Goal: Transaction & Acquisition: Purchase product/service

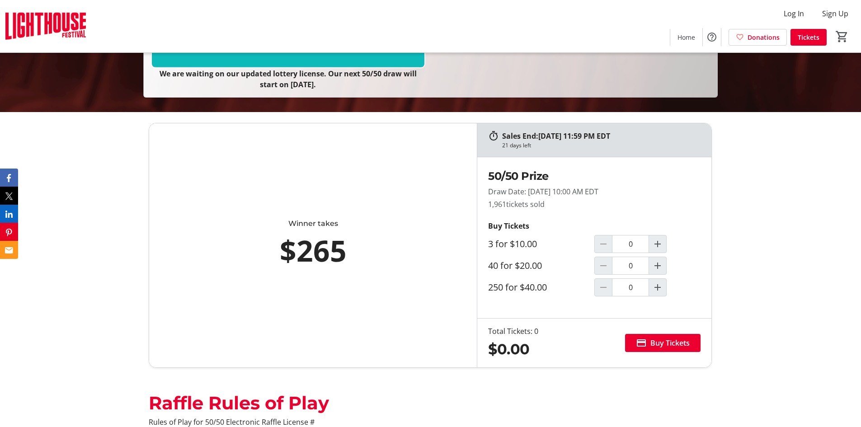
scroll to position [316, 0]
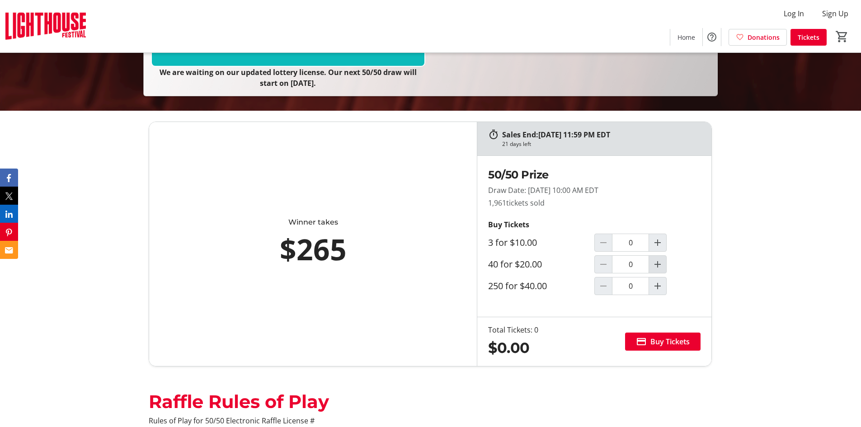
click at [656, 265] on mat-icon "Increment by one" at bounding box center [657, 264] width 11 height 11
type input "1"
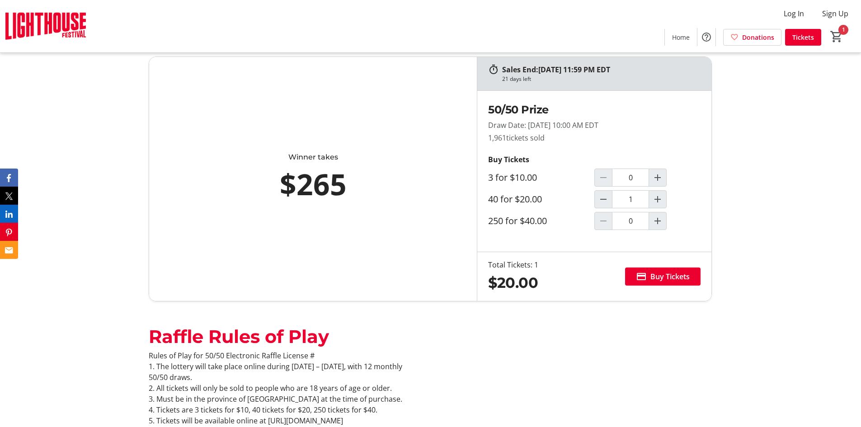
scroll to position [362, 0]
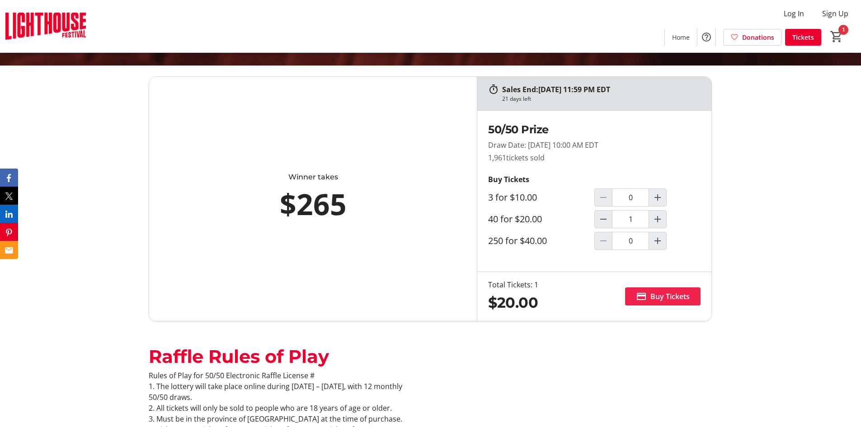
click at [662, 297] on span "Buy Tickets" at bounding box center [670, 296] width 39 height 11
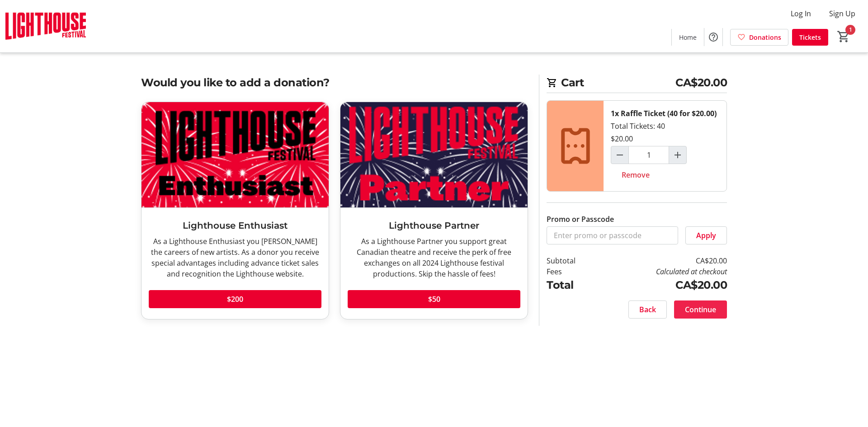
click at [691, 311] on span "Continue" at bounding box center [700, 309] width 31 height 11
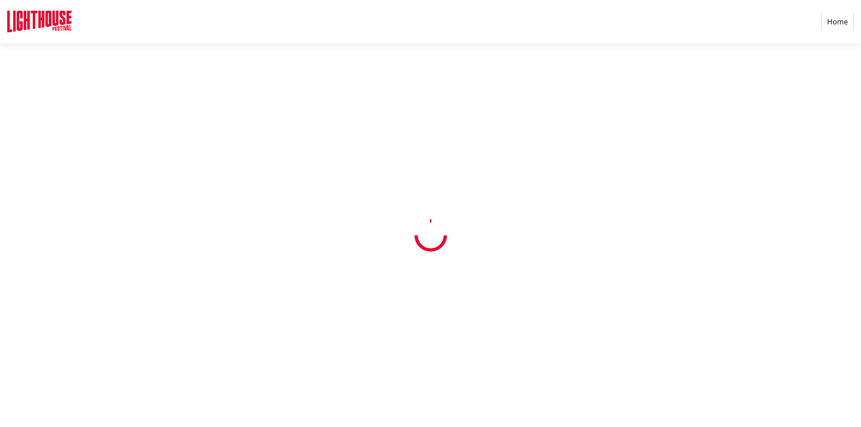
select select "CA"
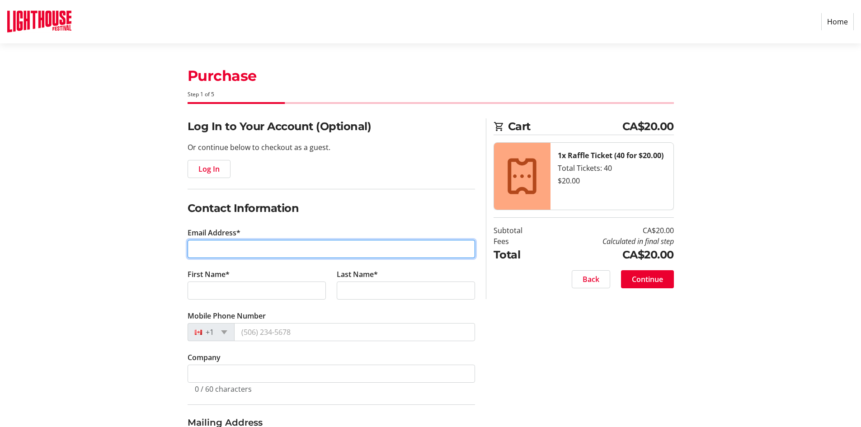
click at [288, 251] on input "Email Address*" at bounding box center [332, 249] width 288 height 18
type input "[EMAIL_ADDRESS][DOMAIN_NAME]"
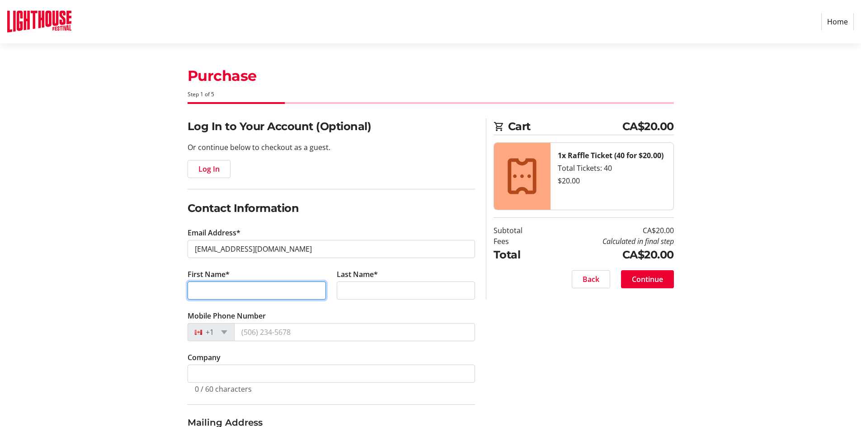
type input "[PERSON_NAME]"
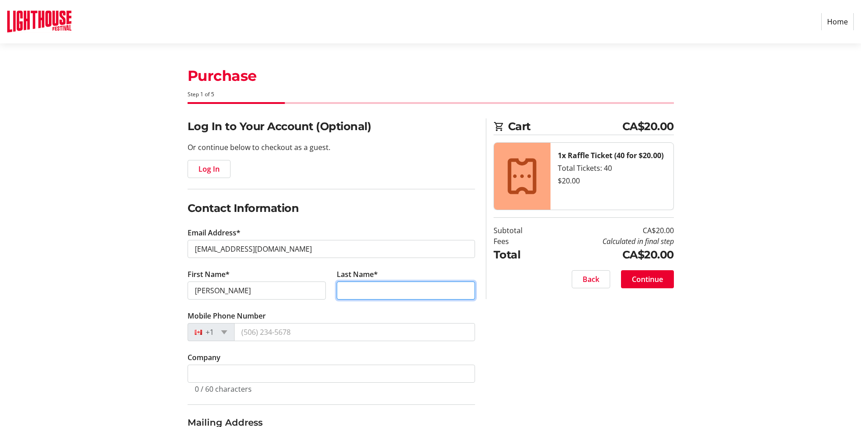
type input "[PERSON_NAME]"
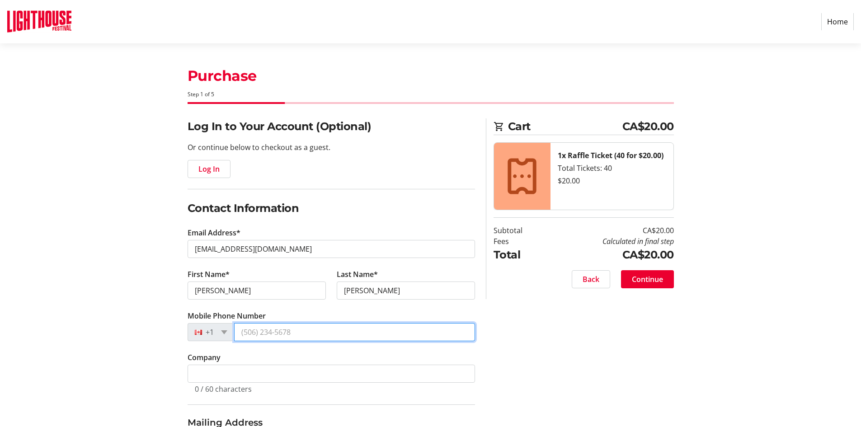
type input "[PHONE_NUMBER]"
type input "[STREET_ADDRESS][PERSON_NAME]"
type input "Welland"
select select "ON"
type input "L3B 1L9"
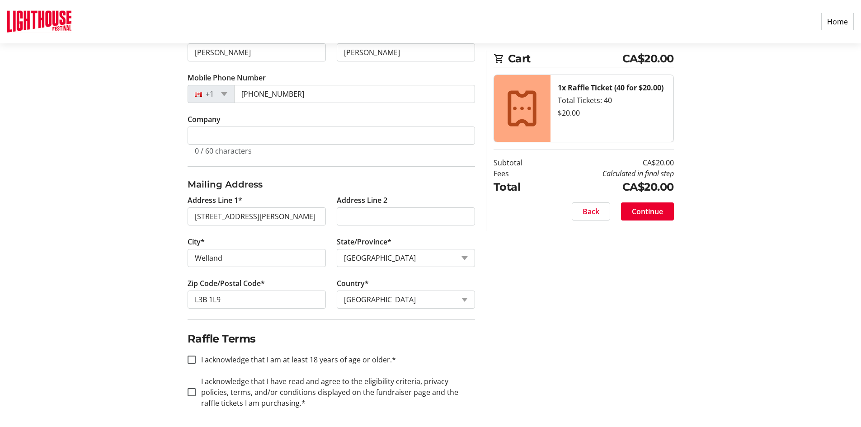
scroll to position [241, 0]
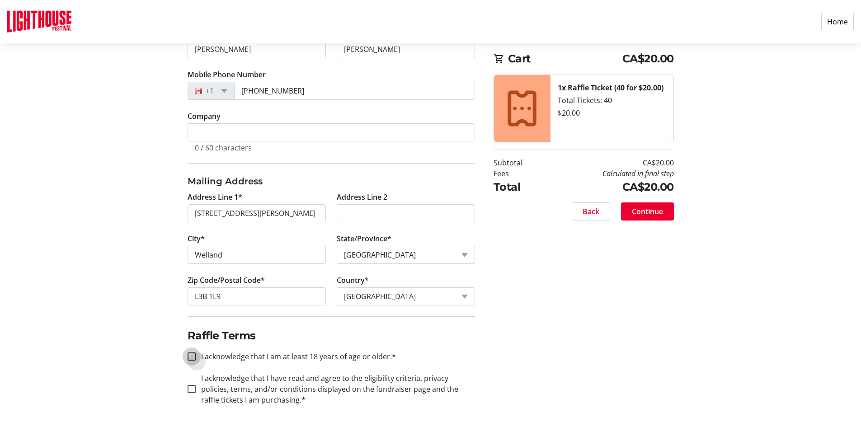
click at [192, 357] on input "I acknowledge that I am at least 18 years of age or older.*" at bounding box center [192, 357] width 8 height 8
checkbox input "true"
click at [190, 389] on input "I acknowledge that I have read and agree to the eligibility criteria, privacy p…" at bounding box center [192, 389] width 8 height 8
checkbox input "true"
click at [639, 212] on span "Continue" at bounding box center [647, 211] width 31 height 11
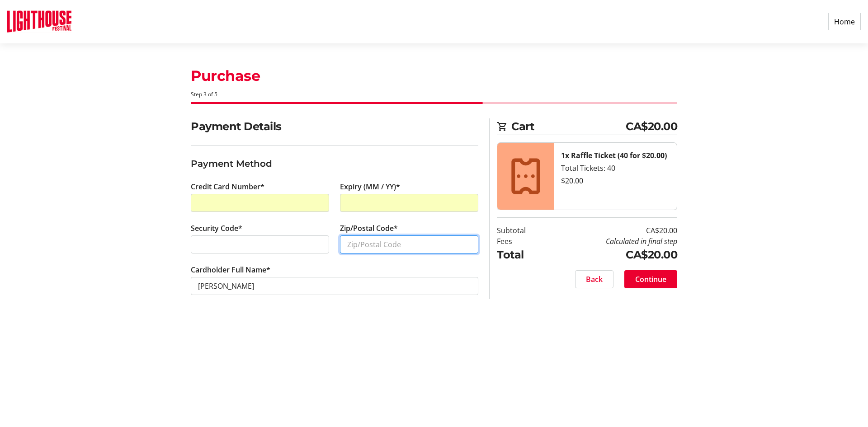
click at [363, 249] on input "Zip/Postal Code*" at bounding box center [409, 245] width 138 height 18
type input "l"
type input "L3B 1L9"
click at [650, 279] on span "Continue" at bounding box center [650, 279] width 31 height 11
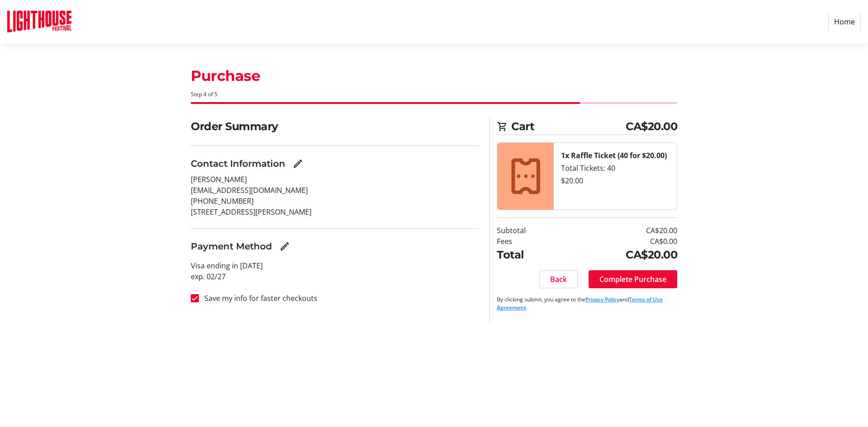
click at [638, 279] on span "Complete Purchase" at bounding box center [632, 279] width 67 height 11
